Goal: Information Seeking & Learning: Learn about a topic

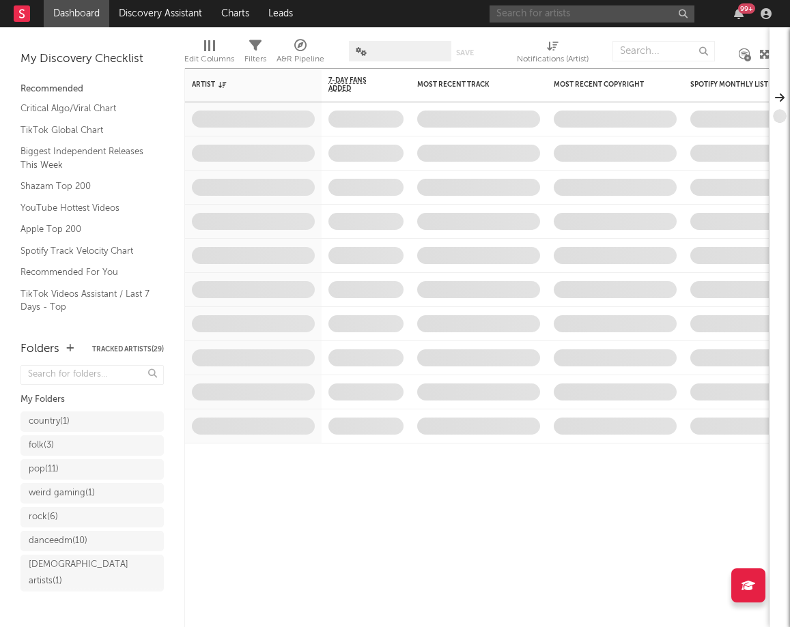
click at [626, 18] on input "text" at bounding box center [591, 13] width 205 height 17
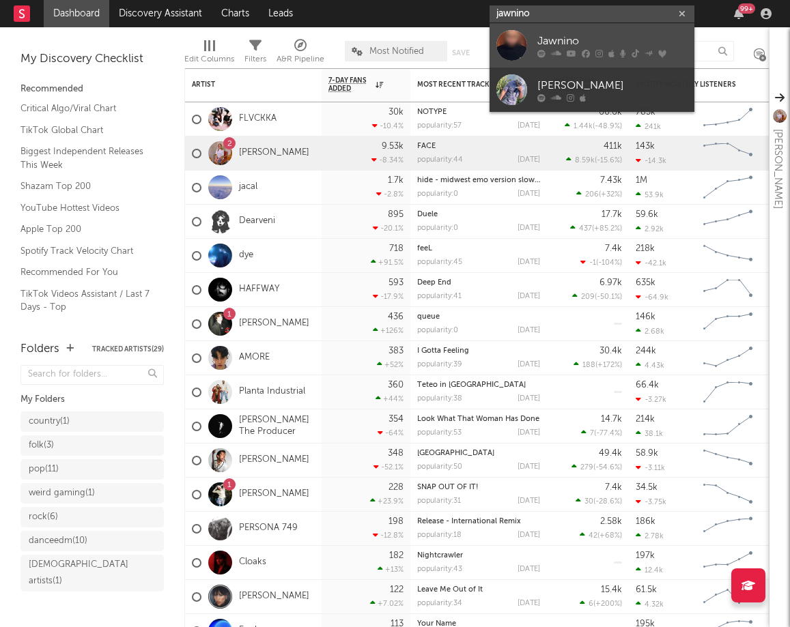
type input "jawnino"
click at [618, 35] on div "Jawnino" at bounding box center [612, 41] width 150 height 16
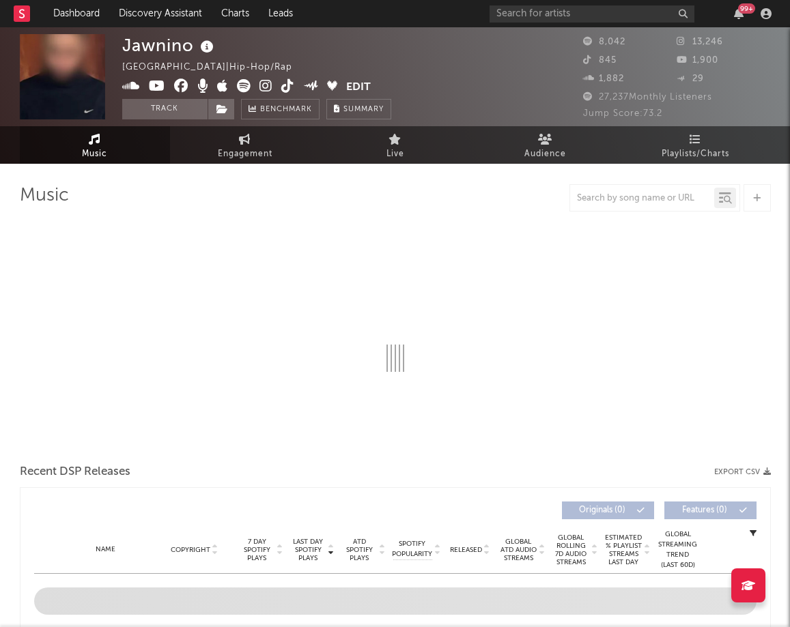
select select "1w"
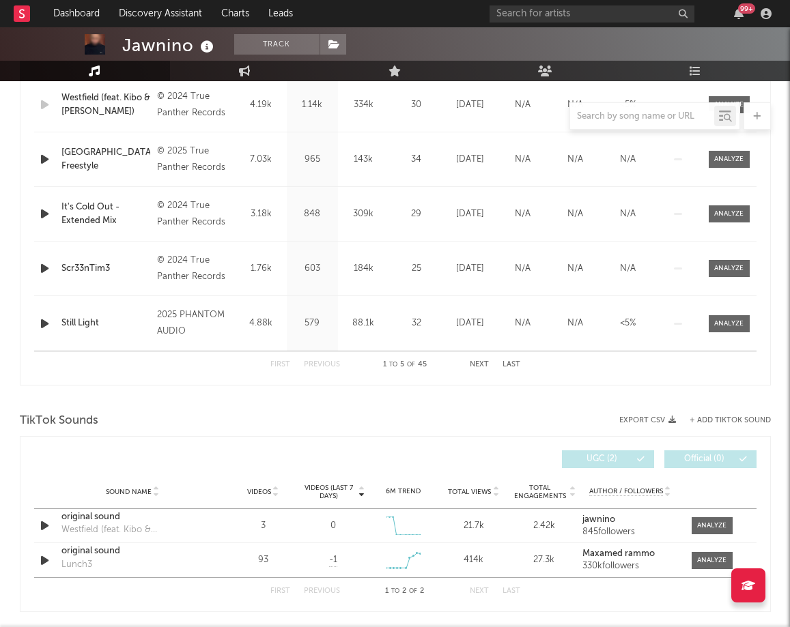
scroll to position [636, 0]
